Goal: Task Accomplishment & Management: Complete application form

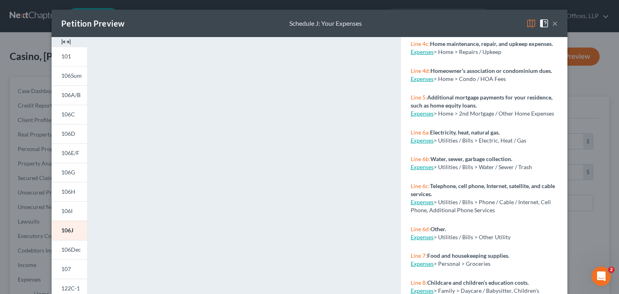
click at [553, 21] on button "×" at bounding box center [555, 24] width 6 height 10
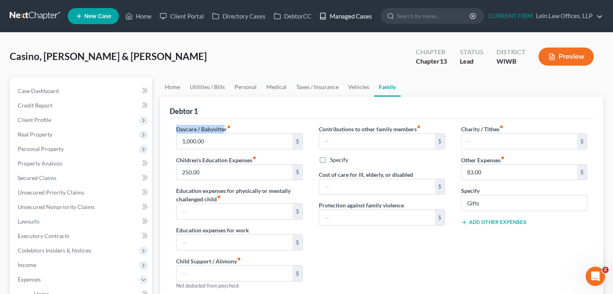
click at [340, 12] on link "Managed Cases" at bounding box center [345, 16] width 61 height 15
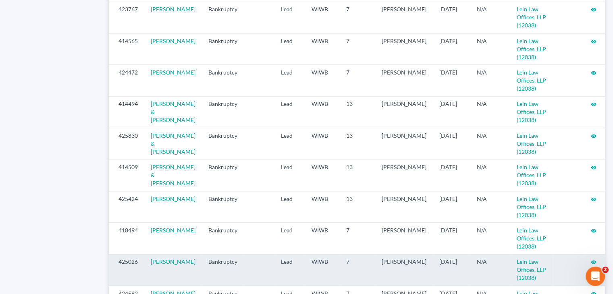
scroll to position [880, 0]
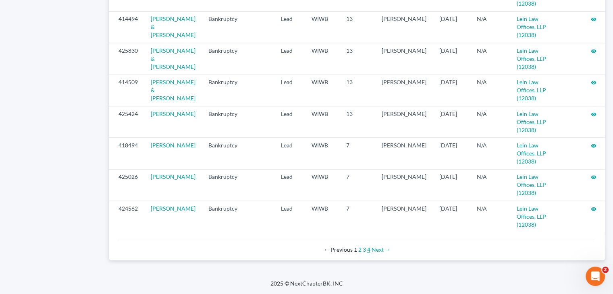
click at [367, 250] on link "4" at bounding box center [368, 249] width 3 height 7
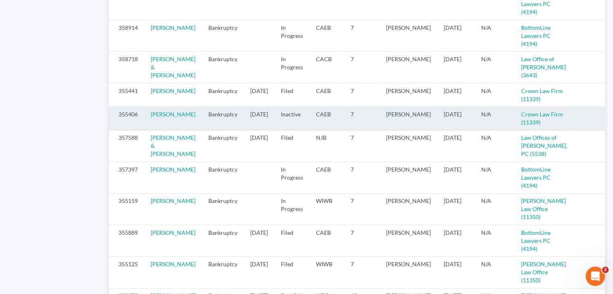
scroll to position [564, 0]
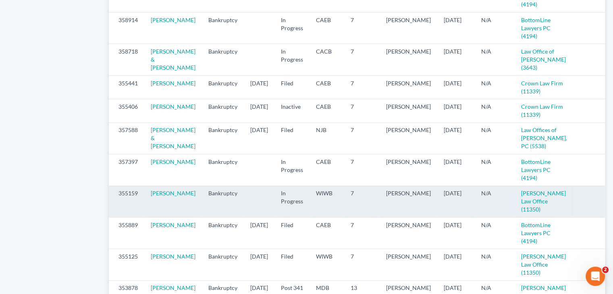
click at [611, 197] on icon "visibility" at bounding box center [614, 194] width 6 height 6
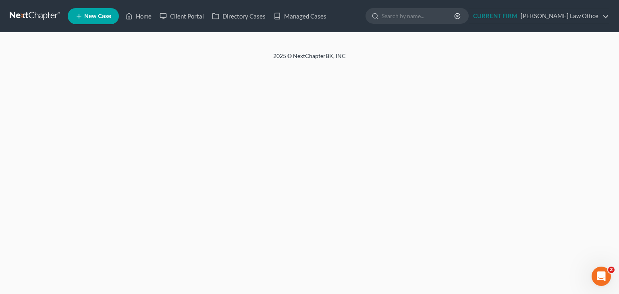
select select "9"
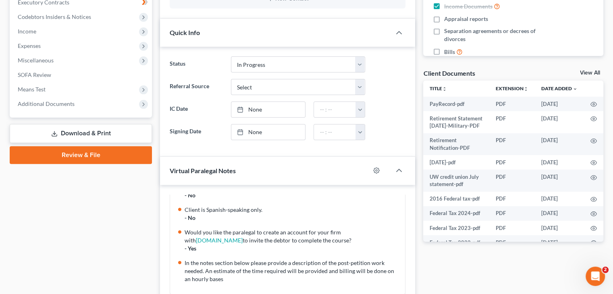
scroll to position [242, 0]
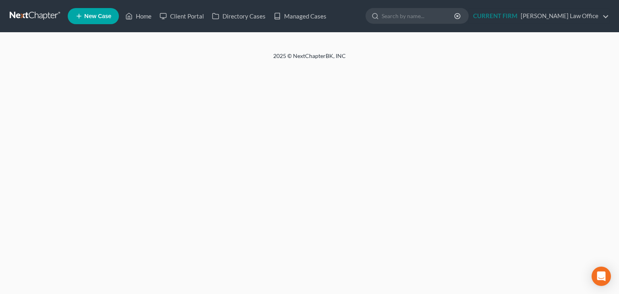
select select "9"
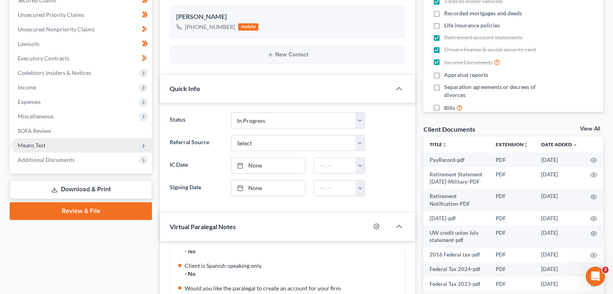
scroll to position [242, 0]
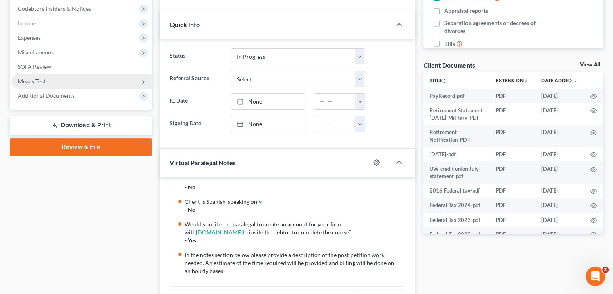
click at [55, 78] on span "Means Test" at bounding box center [81, 81] width 141 height 15
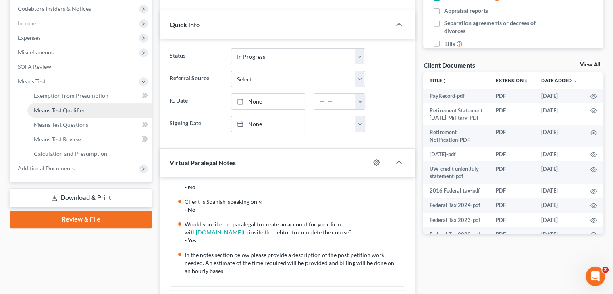
click at [74, 110] on span "Means Test Qualifier" at bounding box center [59, 110] width 51 height 7
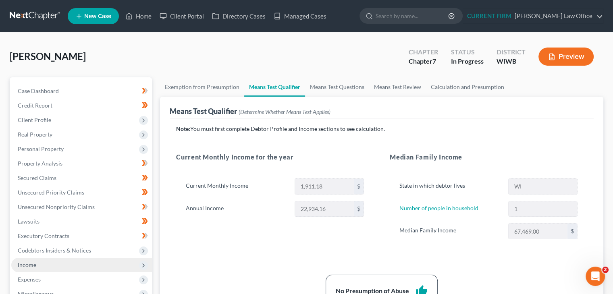
click at [48, 267] on span "Income" at bounding box center [81, 265] width 141 height 15
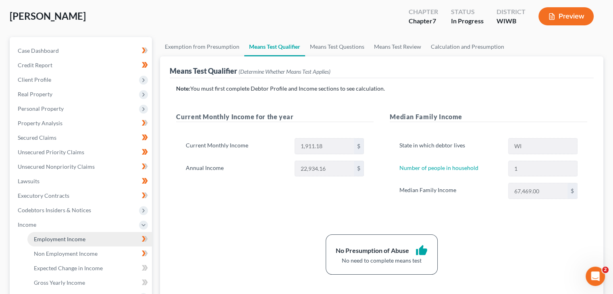
click at [77, 236] on span "Employment Income" at bounding box center [60, 239] width 52 height 7
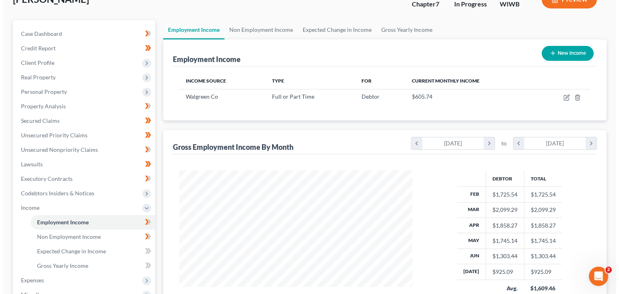
scroll to position [81, 0]
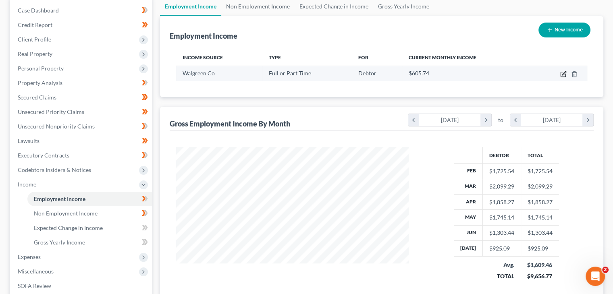
click at [561, 75] on icon "button" at bounding box center [563, 74] width 6 height 6
select select "0"
select select "14"
select select "2"
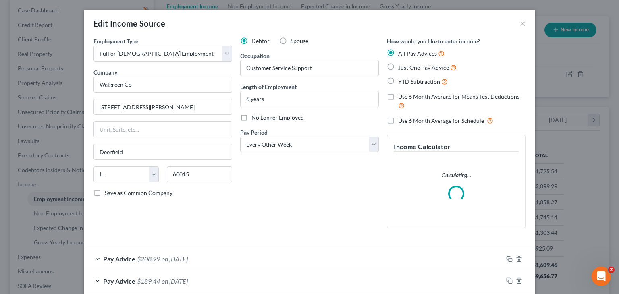
scroll to position [143, 251]
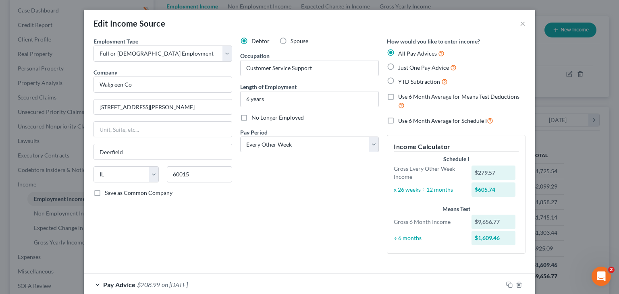
click at [461, 96] on span "Use 6 Month Average for Means Test Deductions" at bounding box center [458, 96] width 121 height 7
click at [406, 96] on input "Use 6 Month Average for Means Test Deductions" at bounding box center [403, 95] width 5 height 5
checkbox input "true"
click at [408, 121] on span "Use 6 Month Average for Schedule I" at bounding box center [442, 120] width 89 height 7
click at [406, 121] on input "Use 6 Month Average for Schedule I" at bounding box center [403, 118] width 5 height 5
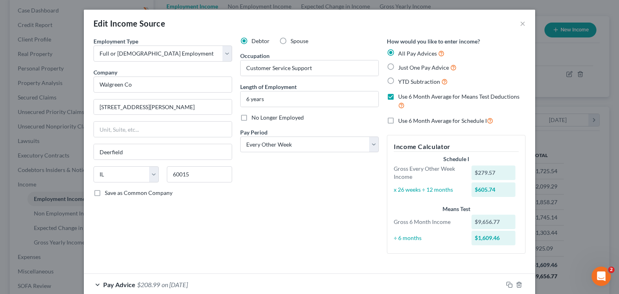
checkbox input "true"
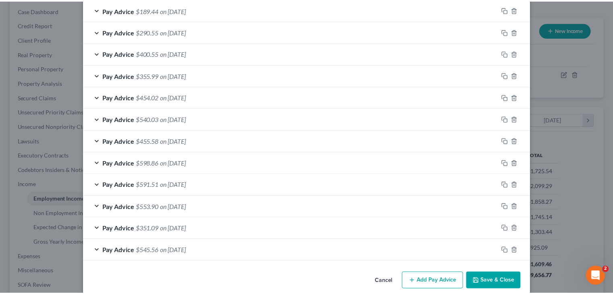
scroll to position [306, 0]
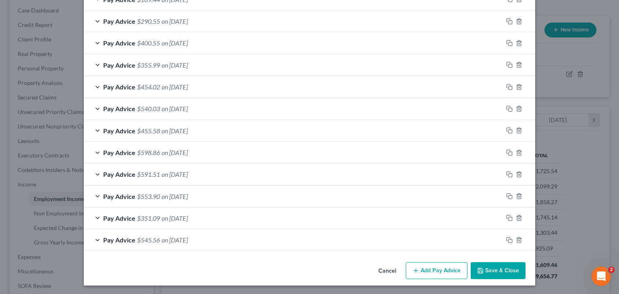
click at [503, 271] on button "Save & Close" at bounding box center [497, 270] width 55 height 17
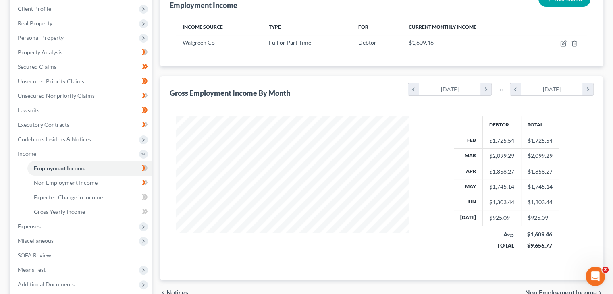
scroll to position [161, 0]
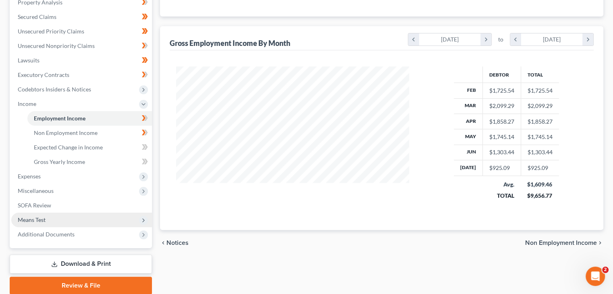
click at [40, 222] on span "Means Test" at bounding box center [32, 219] width 28 height 7
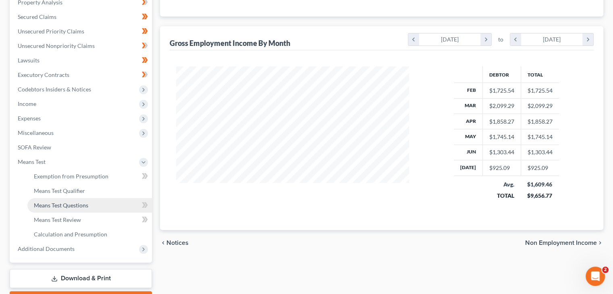
click at [66, 205] on span "Means Test Questions" at bounding box center [61, 205] width 54 height 7
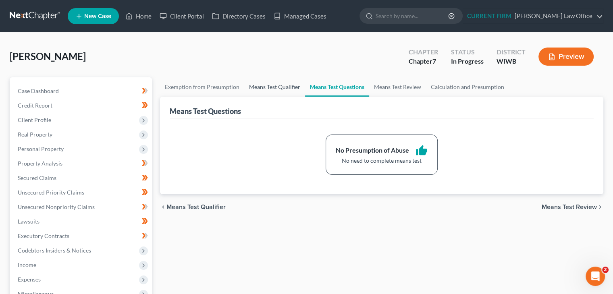
click at [276, 87] on link "Means Test Qualifier" at bounding box center [274, 86] width 61 height 19
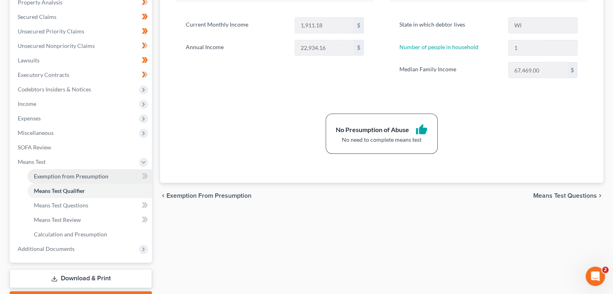
scroll to position [201, 0]
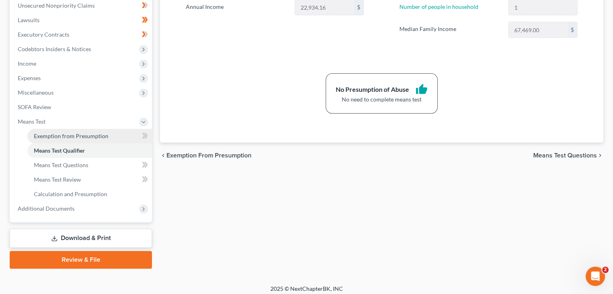
click at [67, 136] on span "Exemption from Presumption" at bounding box center [71, 136] width 75 height 7
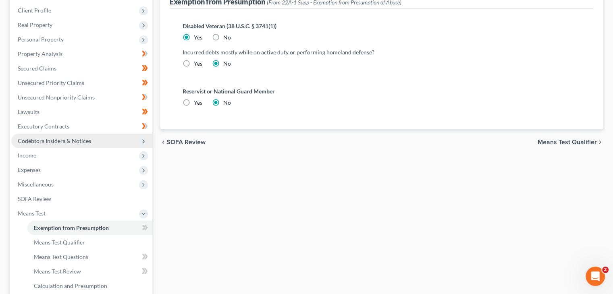
scroll to position [121, 0]
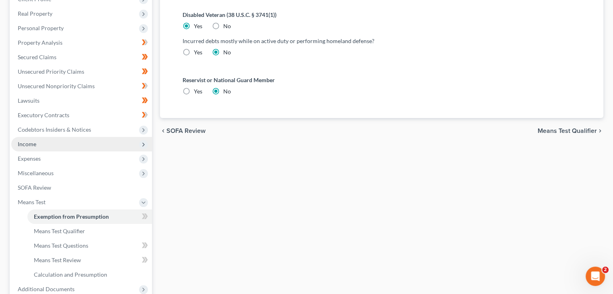
click at [32, 149] on span "Income" at bounding box center [81, 144] width 141 height 15
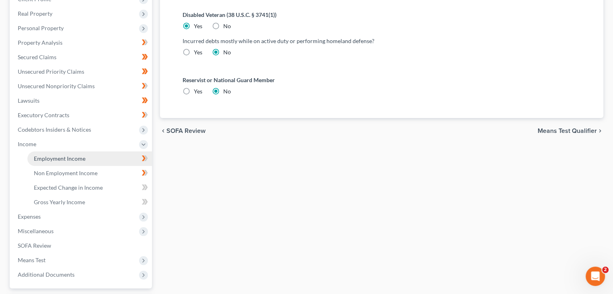
click at [61, 158] on span "Employment Income" at bounding box center [60, 158] width 52 height 7
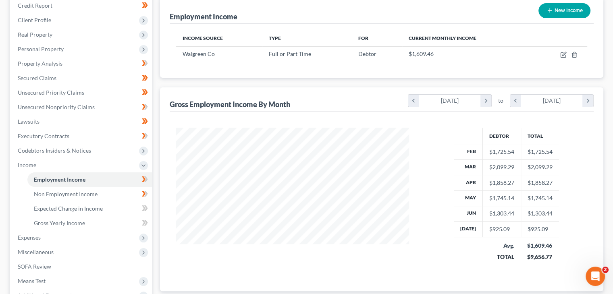
scroll to position [121, 0]
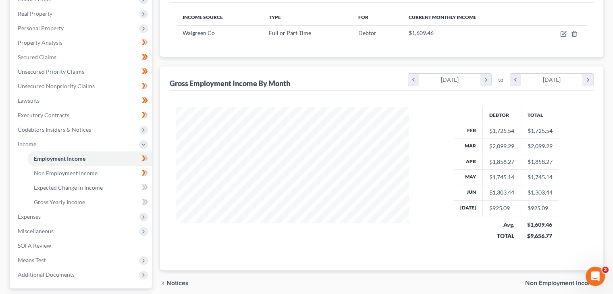
click at [373, 73] on div "Gross Employment Income By Month chevron_left February 2025 chevron_right to ch…" at bounding box center [382, 78] width 424 height 24
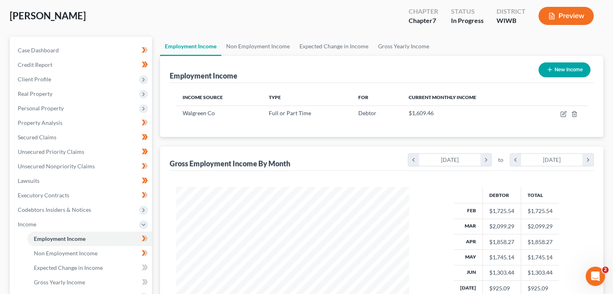
scroll to position [40, 0]
click at [282, 46] on link "Non Employment Income" at bounding box center [257, 46] width 73 height 19
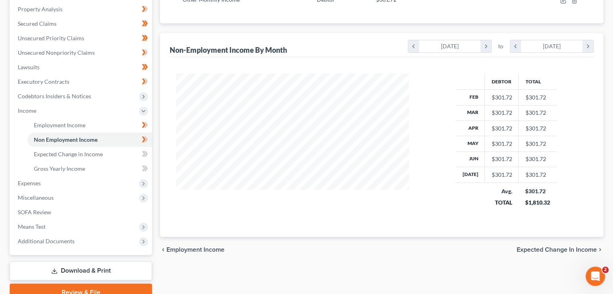
scroll to position [192, 0]
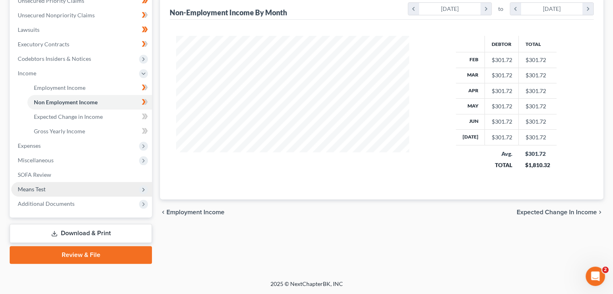
click at [53, 187] on span "Means Test" at bounding box center [81, 189] width 141 height 15
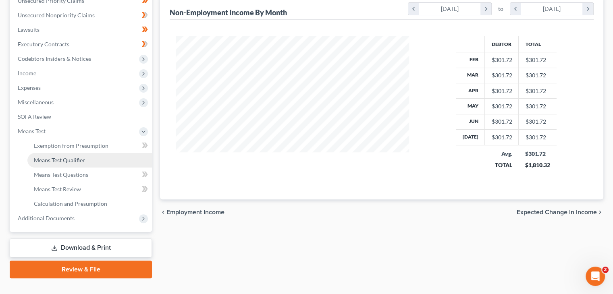
click at [82, 161] on span "Means Test Qualifier" at bounding box center [59, 160] width 51 height 7
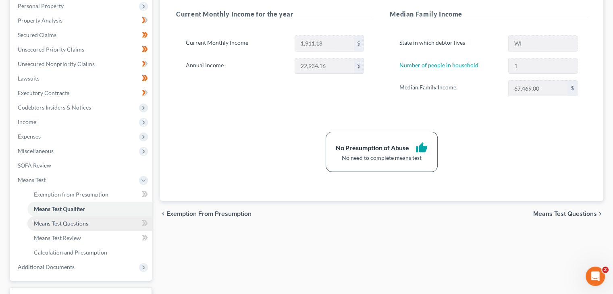
scroll to position [161, 0]
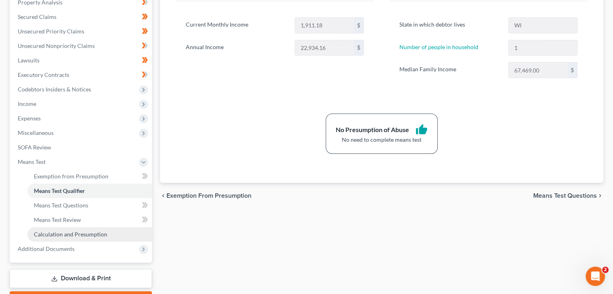
click at [64, 234] on span "Calculation and Presumption" at bounding box center [70, 234] width 73 height 7
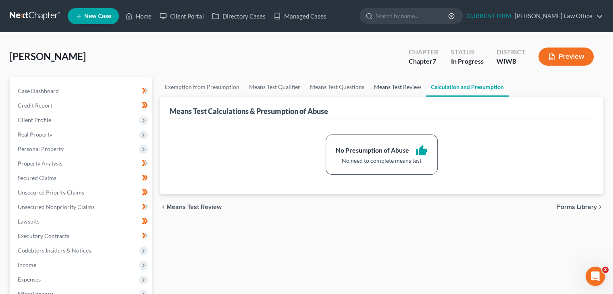
click at [406, 90] on link "Means Test Review" at bounding box center [397, 86] width 57 height 19
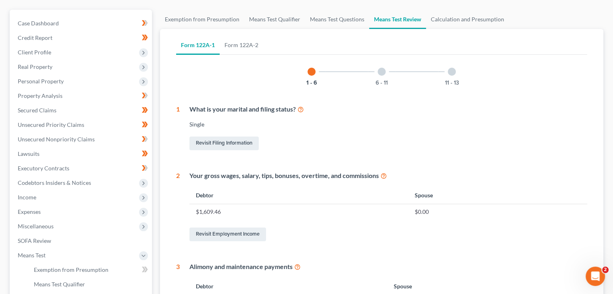
scroll to position [27, 0]
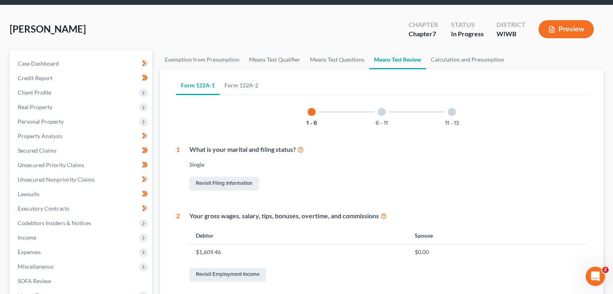
click at [445, 109] on div "11 - 13" at bounding box center [451, 111] width 27 height 27
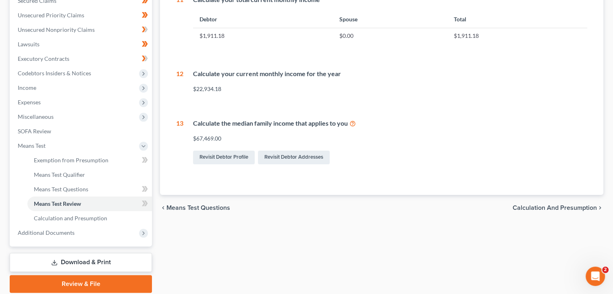
scroll to position [206, 0]
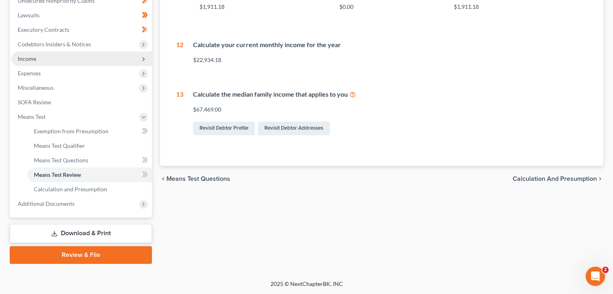
click at [32, 59] on span "Income" at bounding box center [27, 58] width 19 height 7
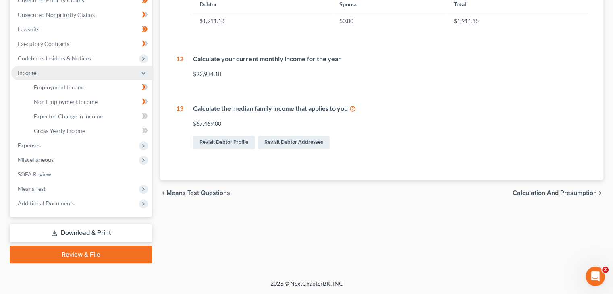
scroll to position [192, 0]
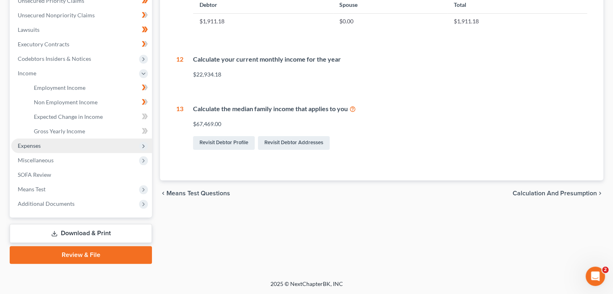
click at [45, 147] on span "Expenses" at bounding box center [81, 146] width 141 height 15
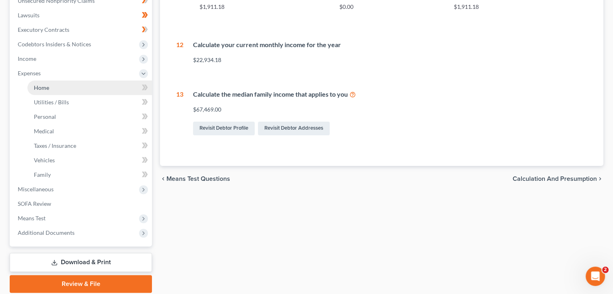
click at [46, 86] on span "Home" at bounding box center [41, 87] width 15 height 7
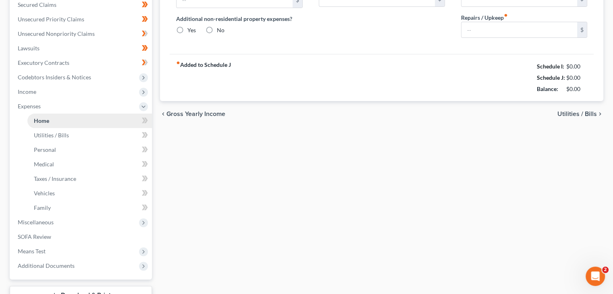
click at [46, 86] on ul "Case Dashboard Payments Invoices Payments Payments Credit Report Client Profile" at bounding box center [81, 92] width 141 height 363
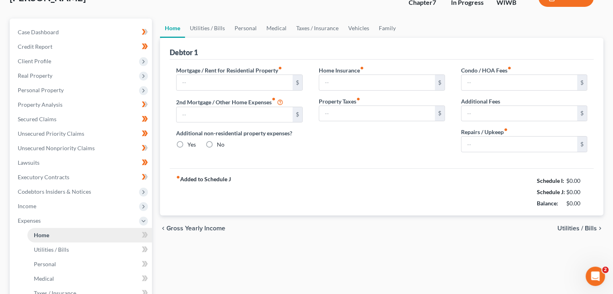
type input "680.00"
type input "0.00"
radio input "true"
type input "0.00"
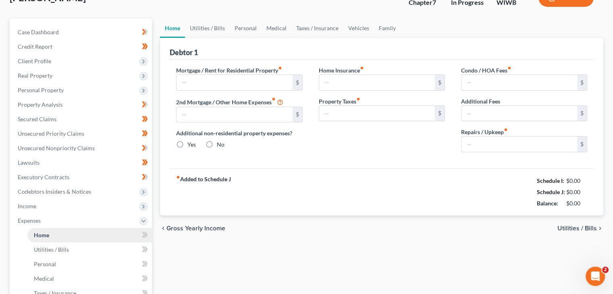
type input "0.00"
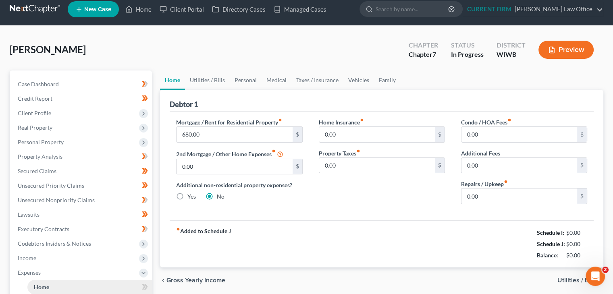
scroll to position [0, 0]
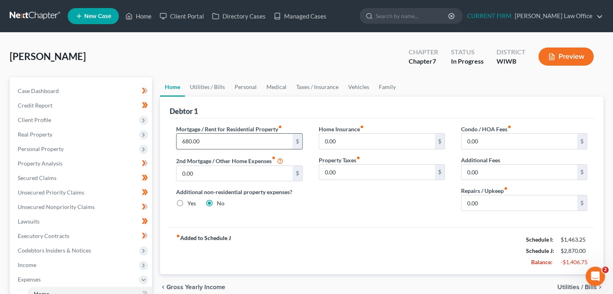
click at [238, 140] on input "680.00" at bounding box center [234, 141] width 116 height 15
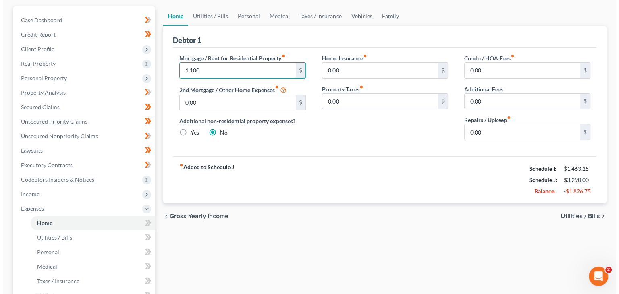
scroll to position [81, 0]
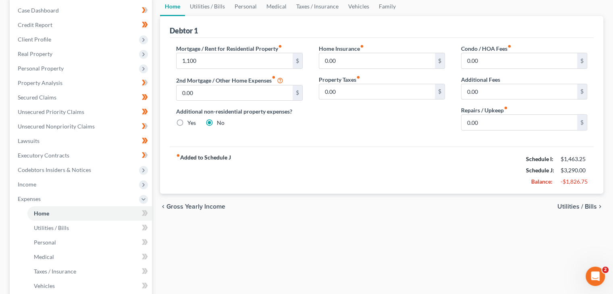
click at [208, 208] on span "Gross Yearly Income" at bounding box center [195, 206] width 59 height 6
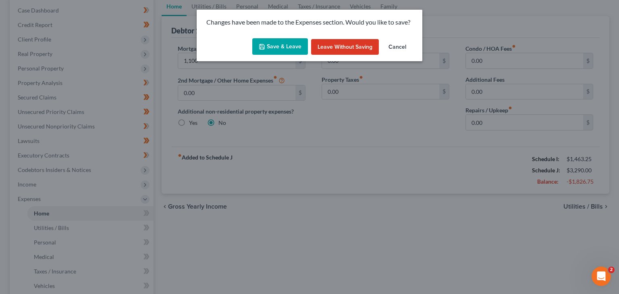
click at [279, 49] on button "Save & Leave" at bounding box center [280, 46] width 56 height 17
type input "1,100.00"
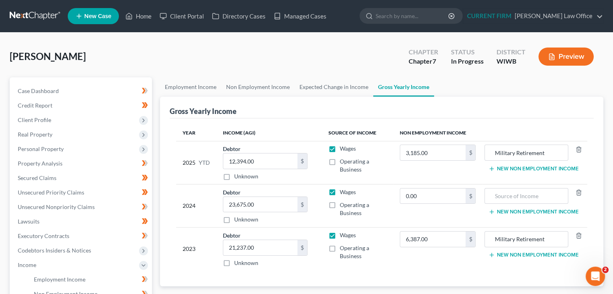
click at [569, 56] on button "Preview" at bounding box center [565, 57] width 55 height 18
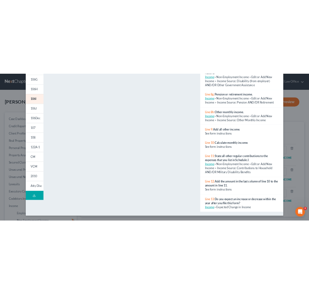
scroll to position [424, 0]
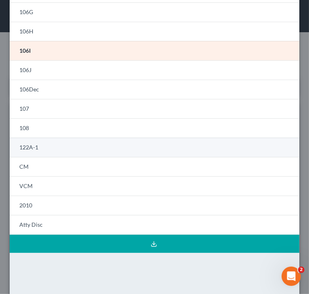
click at [108, 149] on link "122A-1" at bounding box center [155, 147] width 290 height 19
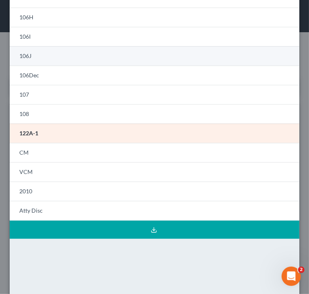
scroll to position [172, 0]
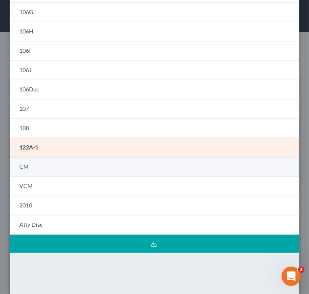
click at [114, 165] on link "CM" at bounding box center [155, 166] width 290 height 19
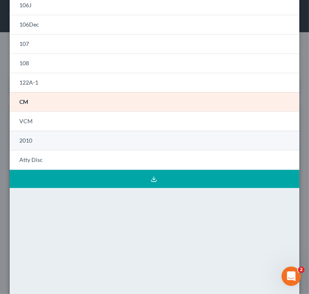
scroll to position [201, 0]
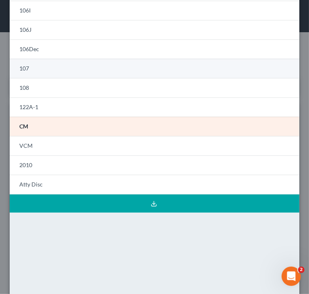
click at [186, 71] on link "107" at bounding box center [155, 68] width 290 height 19
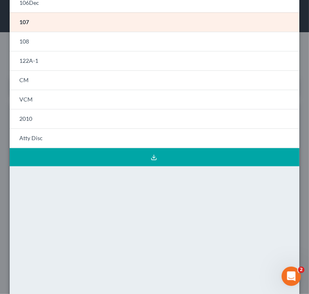
scroll to position [212, 0]
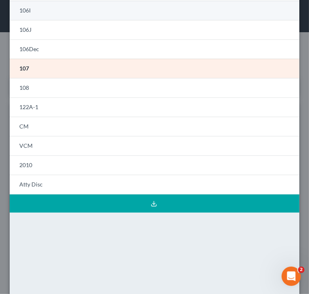
click at [164, 11] on link "106I" at bounding box center [155, 10] width 290 height 19
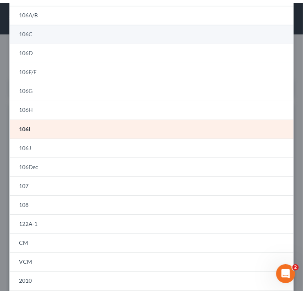
scroll to position [0, 0]
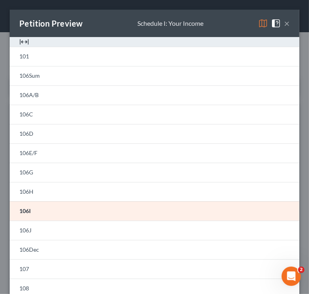
click at [284, 23] on button "×" at bounding box center [287, 24] width 6 height 10
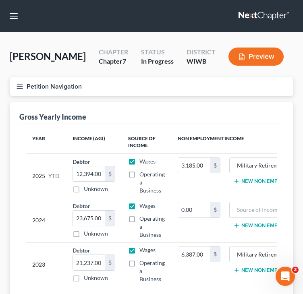
click at [19, 87] on icon "button" at bounding box center [19, 86] width 7 height 7
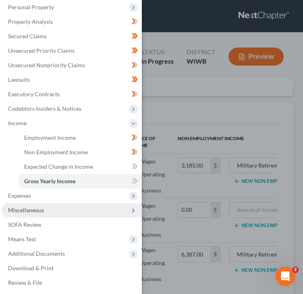
scroll to position [67, 0]
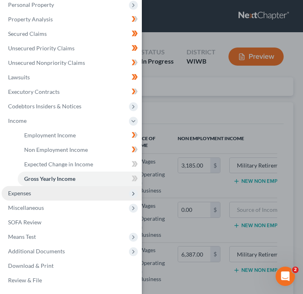
click at [37, 197] on span "Expenses" at bounding box center [72, 193] width 140 height 15
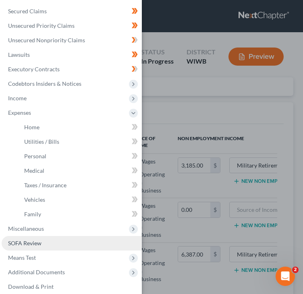
scroll to position [107, 0]
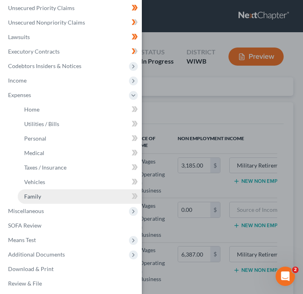
click at [34, 198] on span "Family" at bounding box center [32, 196] width 17 height 7
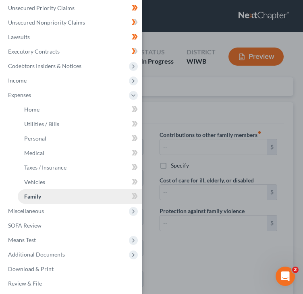
type input "0.00"
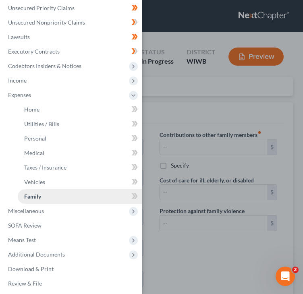
type input "0.00"
type input "50.00"
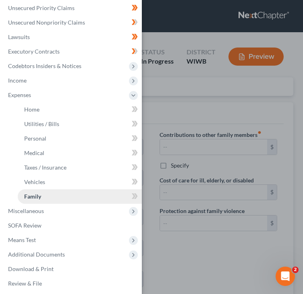
type input "Vet bills for cat"
radio input "true"
click at [189, 107] on div "Case Dashboard Payments Invoices Payments Payments Credit Report Client Profile" at bounding box center [151, 147] width 303 height 294
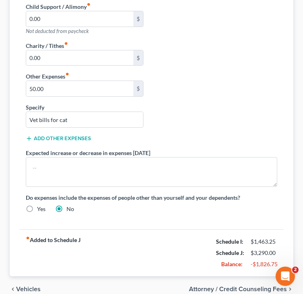
scroll to position [282, 0]
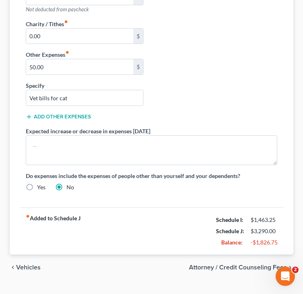
click at [37, 185] on label "Yes" at bounding box center [41, 187] width 8 height 8
click at [40, 185] on input "Yes" at bounding box center [42, 185] width 5 height 5
radio input "true"
radio input "false"
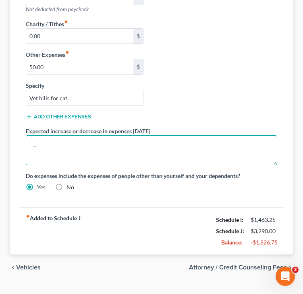
click at [159, 143] on textarea at bounding box center [151, 150] width 251 height 30
paste textarea "Petitioner is expected to move, as her lease was not renewed. The ongoing rent …"
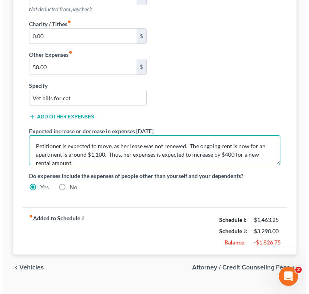
scroll to position [2, 0]
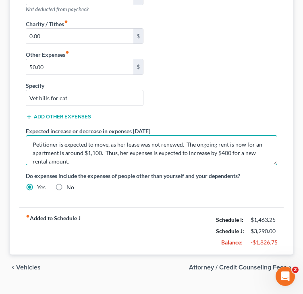
type textarea "Petitioner is expected to move, as her lease was not renewed. The ongoing rent …"
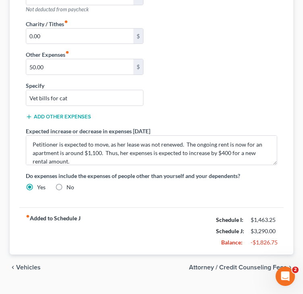
click at [198, 268] on span "Attorney / Credit Counseling Fees" at bounding box center [238, 267] width 98 height 6
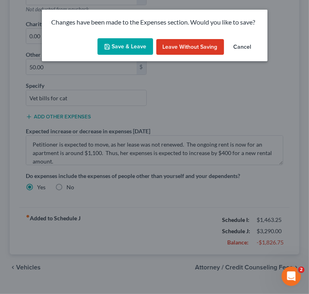
click at [119, 50] on button "Save & Leave" at bounding box center [125, 46] width 56 height 17
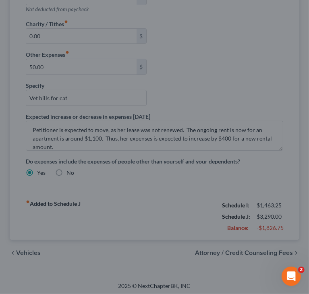
select select "0"
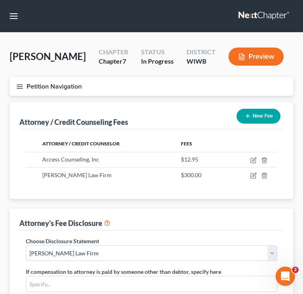
click at [267, 51] on button "Preview" at bounding box center [255, 57] width 55 height 18
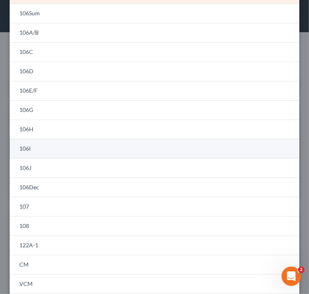
scroll to position [81, 0]
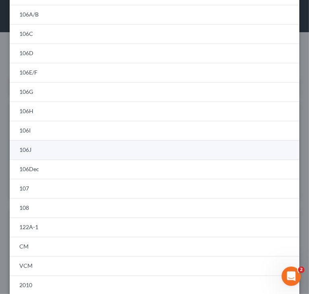
click at [103, 141] on link "106J" at bounding box center [155, 149] width 290 height 19
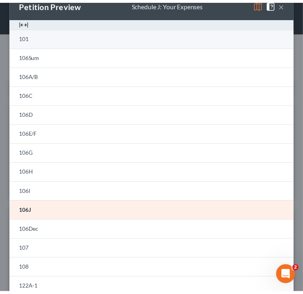
scroll to position [0, 0]
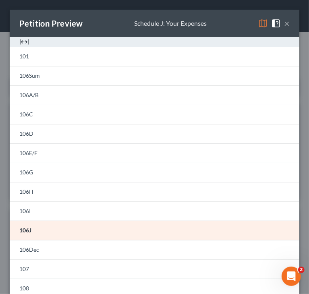
click at [284, 25] on button "×" at bounding box center [287, 24] width 6 height 10
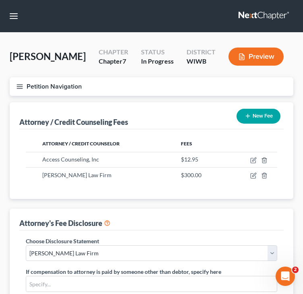
click at [22, 85] on icon "button" at bounding box center [19, 86] width 7 height 7
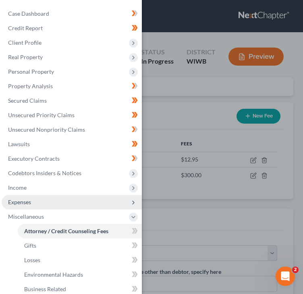
click at [15, 203] on span "Expenses" at bounding box center [19, 202] width 23 height 7
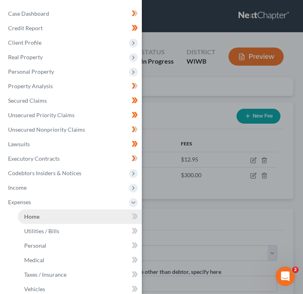
click at [45, 215] on link "Home" at bounding box center [80, 216] width 124 height 15
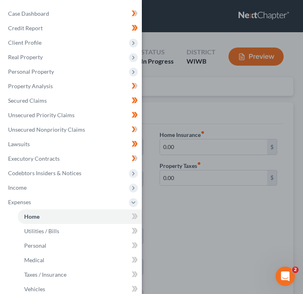
click at [213, 90] on div "Case Dashboard Payments Invoices Payments Payments Credit Report Client Profile" at bounding box center [151, 147] width 303 height 294
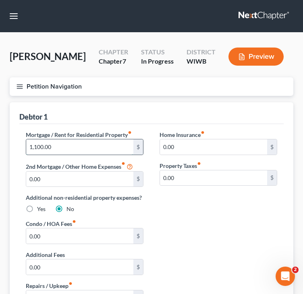
click at [79, 145] on input "1,100.00" at bounding box center [79, 146] width 107 height 15
click at [194, 205] on div "Home Insurance fiber_manual_record 0.00 $ Property Taxes fiber_manual_record 0.…" at bounding box center [218, 175] width 134 height 89
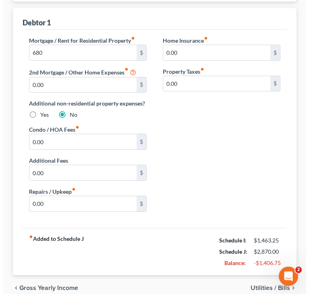
scroll to position [131, 0]
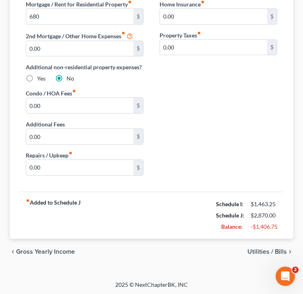
click at [44, 252] on span "Gross Yearly Income" at bounding box center [45, 252] width 59 height 6
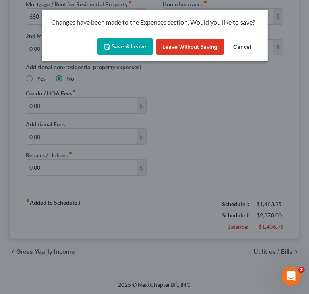
click at [121, 48] on button "Save & Leave" at bounding box center [125, 46] width 56 height 17
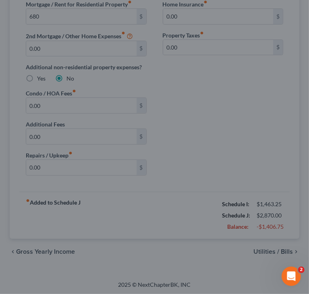
type input "680.00"
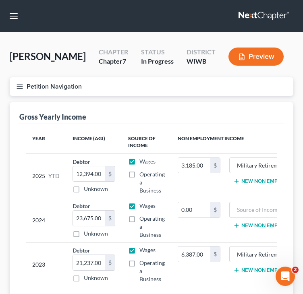
click at [18, 87] on line "button" at bounding box center [20, 87] width 6 height 0
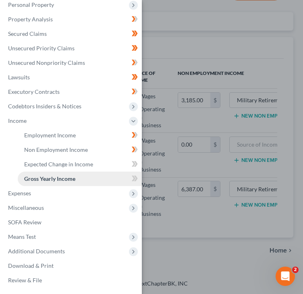
scroll to position [71, 0]
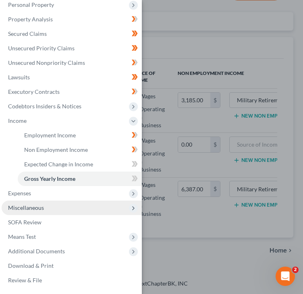
click at [35, 206] on span "Miscellaneous" at bounding box center [26, 207] width 36 height 7
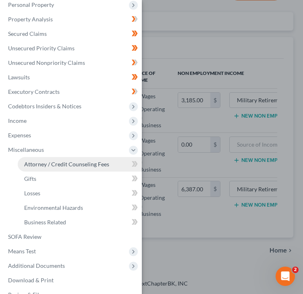
click at [45, 165] on span "Attorney / Credit Counseling Fees" at bounding box center [66, 164] width 85 height 7
select select "0"
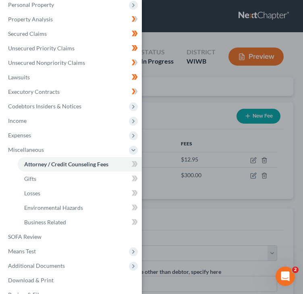
click at [254, 161] on div "Case Dashboard Payments Invoices Payments Payments Credit Report Client Profile" at bounding box center [151, 147] width 303 height 294
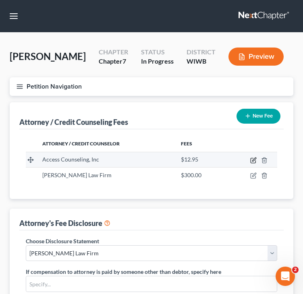
click at [254, 162] on icon "button" at bounding box center [253, 160] width 6 height 6
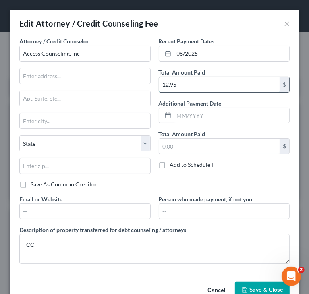
click at [204, 81] on input "12.95" at bounding box center [219, 84] width 121 height 15
type input "50"
click at [254, 284] on button "Save & Close" at bounding box center [262, 290] width 55 height 17
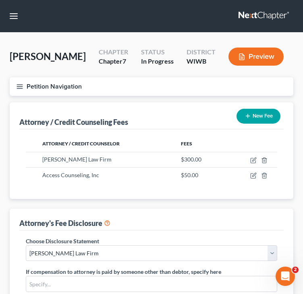
click at [23, 87] on icon "button" at bounding box center [19, 86] width 7 height 7
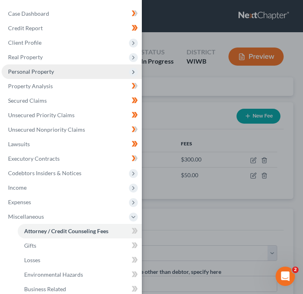
click at [48, 72] on span "Personal Property" at bounding box center [31, 71] width 46 height 7
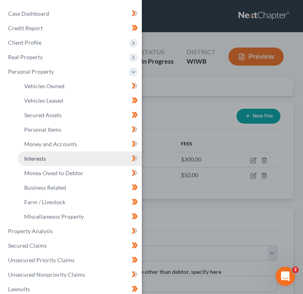
click at [42, 157] on span "Interests" at bounding box center [35, 158] width 22 height 7
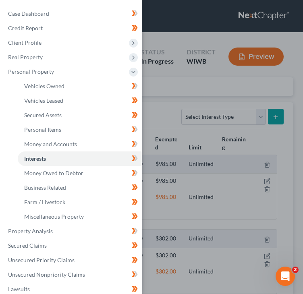
click at [171, 112] on div "Case Dashboard Payments Invoices Payments Payments Credit Report Client Profile" at bounding box center [151, 147] width 303 height 294
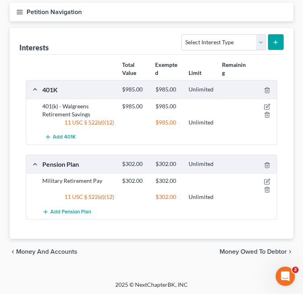
scroll to position [75, 0]
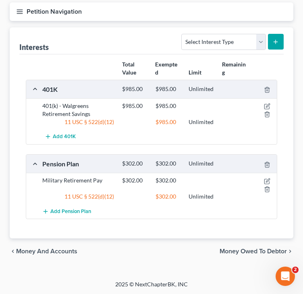
click at [253, 249] on span "Money Owed to Debtor" at bounding box center [253, 251] width 67 height 6
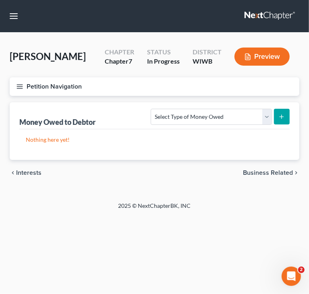
click at [257, 170] on span "Business Related" at bounding box center [268, 173] width 50 height 6
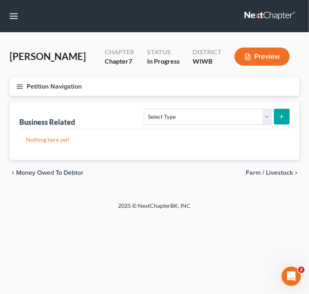
click at [265, 173] on span "Farm / Livestock" at bounding box center [269, 173] width 47 height 6
click at [263, 171] on span "Miscellaneous Property" at bounding box center [259, 173] width 68 height 6
click at [261, 174] on span "Property Analysis" at bounding box center [267, 173] width 51 height 6
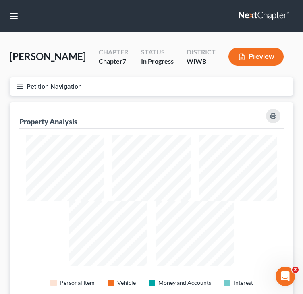
scroll to position [204, 284]
click at [19, 82] on button "Petition Navigation" at bounding box center [152, 86] width 284 height 19
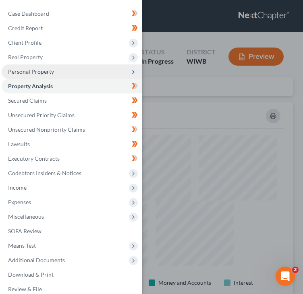
click at [26, 72] on span "Personal Property" at bounding box center [31, 71] width 46 height 7
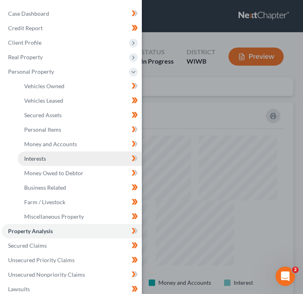
click at [34, 159] on span "Interests" at bounding box center [35, 158] width 22 height 7
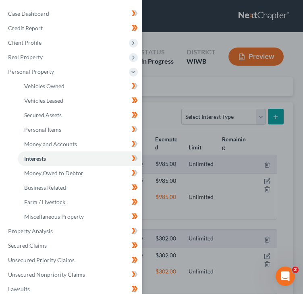
click at [175, 115] on div "Case Dashboard Payments Invoices Payments Payments Credit Report Client Profile" at bounding box center [151, 147] width 303 height 294
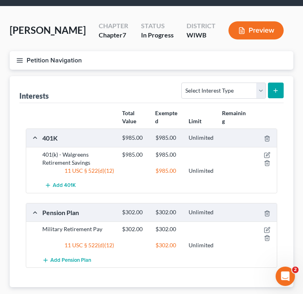
scroll to position [40, 0]
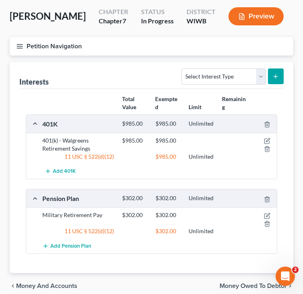
click at [18, 44] on line "button" at bounding box center [20, 44] width 6 height 0
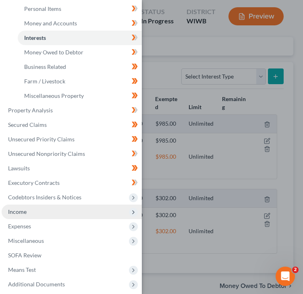
click at [20, 211] on span "Income" at bounding box center [17, 211] width 19 height 7
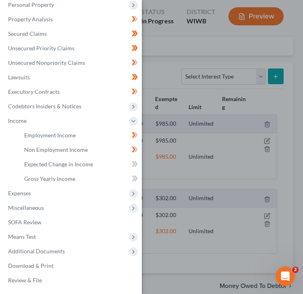
scroll to position [67, 0]
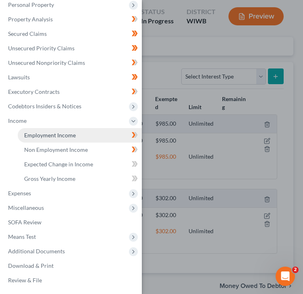
click at [50, 134] on span "Employment Income" at bounding box center [50, 135] width 52 height 7
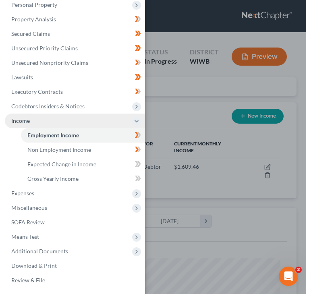
scroll to position [126, 267]
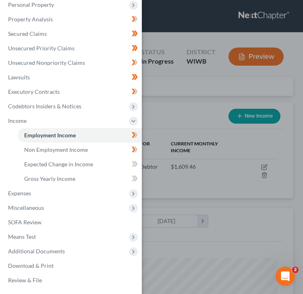
click at [173, 114] on div "Case Dashboard Payments Invoices Payments Payments Credit Report Client Profile" at bounding box center [151, 147] width 303 height 294
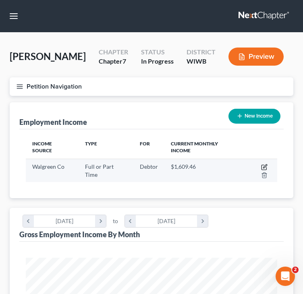
click at [263, 164] on icon "button" at bounding box center [265, 166] width 4 height 4
select select "0"
select select "14"
select select "2"
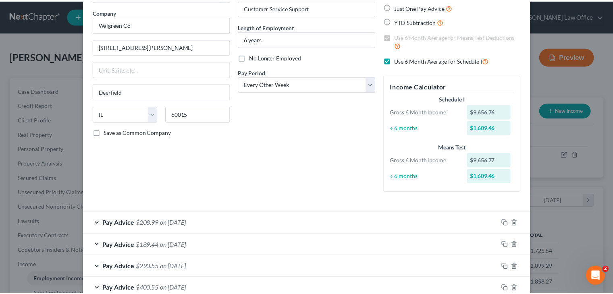
scroll to position [0, 0]
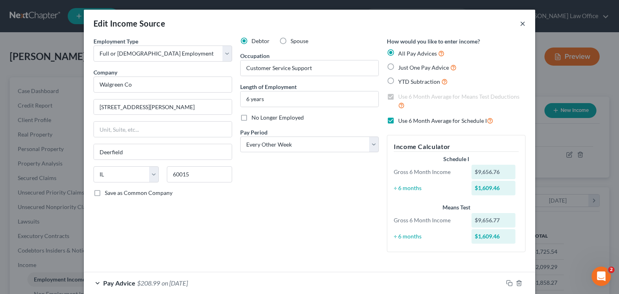
click at [520, 24] on button "×" at bounding box center [523, 24] width 6 height 10
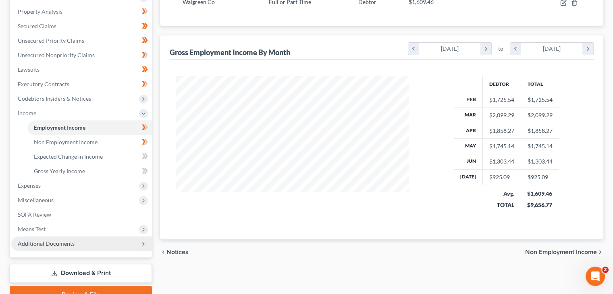
scroll to position [161, 0]
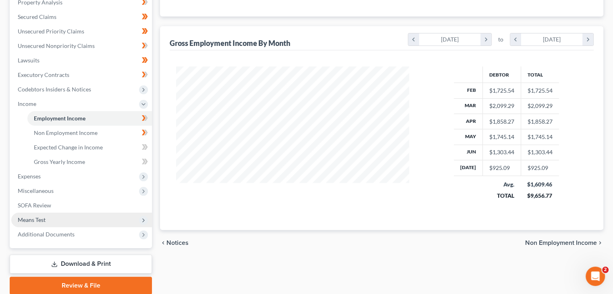
click at [85, 216] on span "Means Test" at bounding box center [81, 220] width 141 height 15
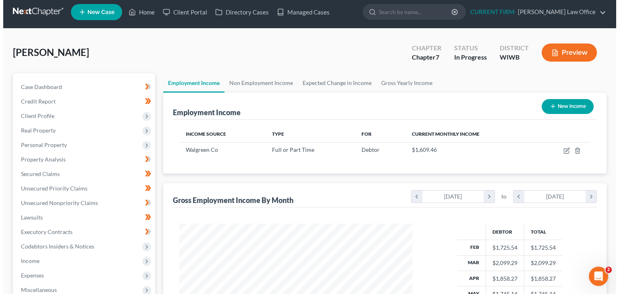
scroll to position [0, 0]
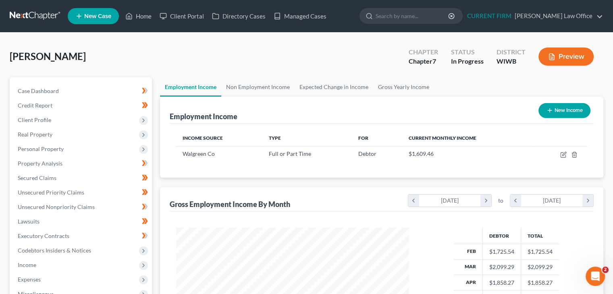
click at [572, 58] on button "Preview" at bounding box center [565, 57] width 55 height 18
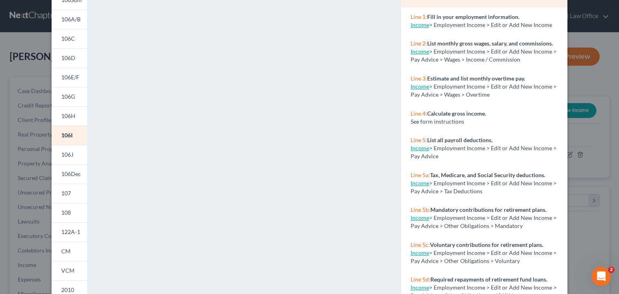
scroll to position [81, 0]
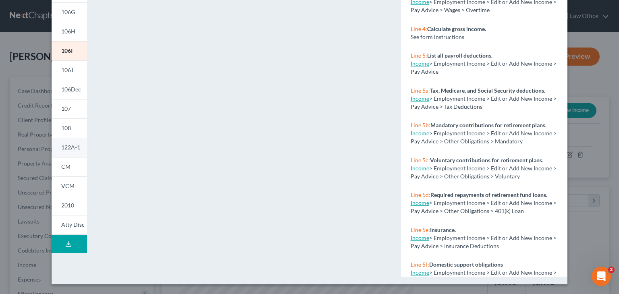
click at [61, 146] on span "122A-1" at bounding box center [70, 147] width 19 height 7
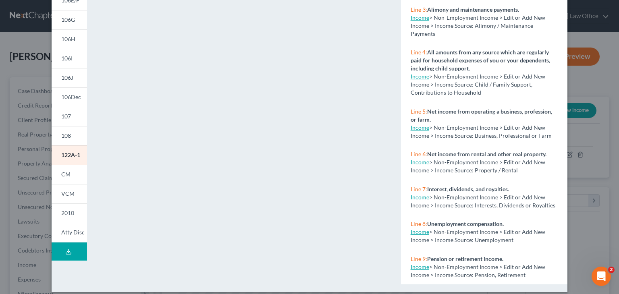
scroll to position [160, 0]
